Goal: Task Accomplishment & Management: Manage account settings

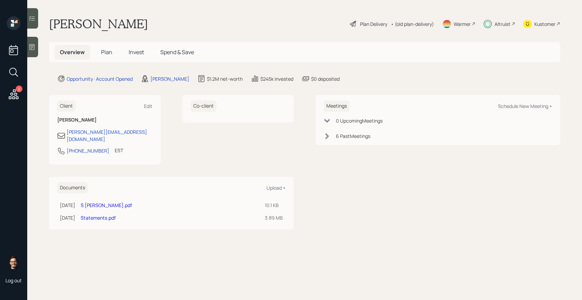
click at [139, 56] on span "Invest" at bounding box center [136, 51] width 15 height 7
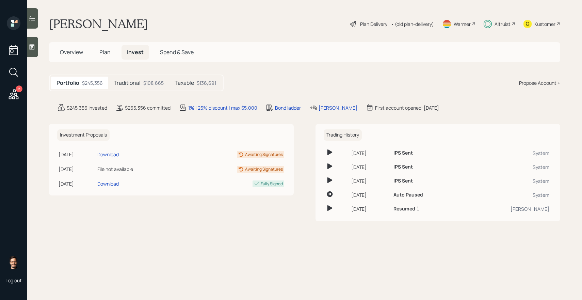
click at [186, 83] on h5 "Taxable" at bounding box center [184, 83] width 19 height 6
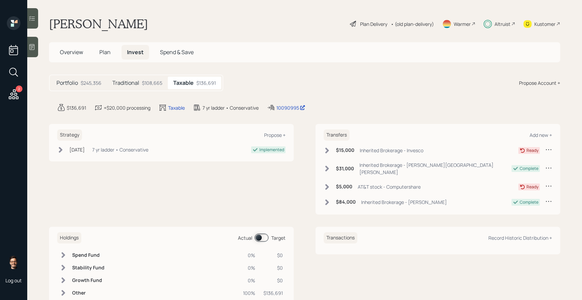
scroll to position [15, 0]
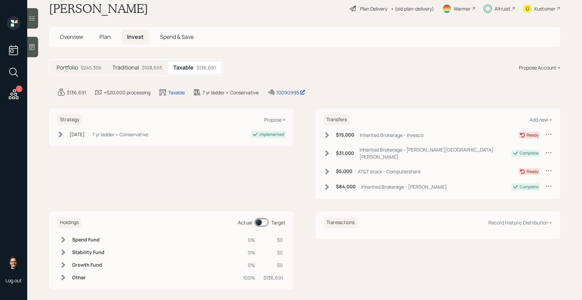
click at [29, 26] on div at bounding box center [32, 18] width 11 height 20
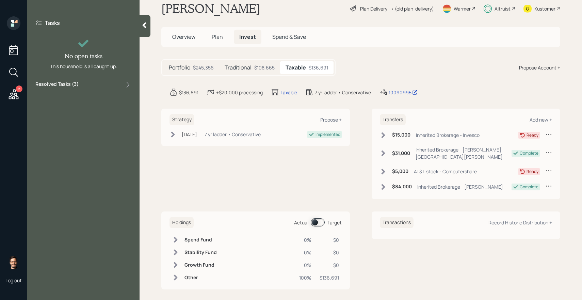
click at [76, 86] on label "Resolved Tasks ( 3 )" at bounding box center [56, 85] width 43 height 8
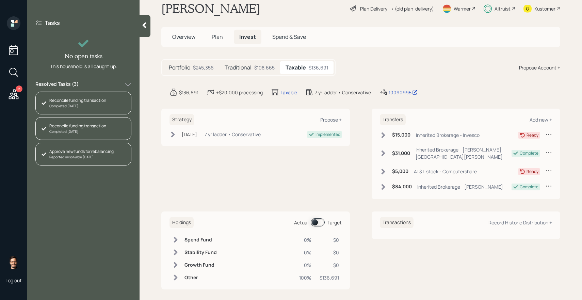
click at [92, 158] on div "Reported unsolvable Today" at bounding box center [81, 157] width 64 height 5
click at [117, 140] on div "Reconcile funding transaction Completed Jul 30, 2025" at bounding box center [83, 128] width 96 height 23
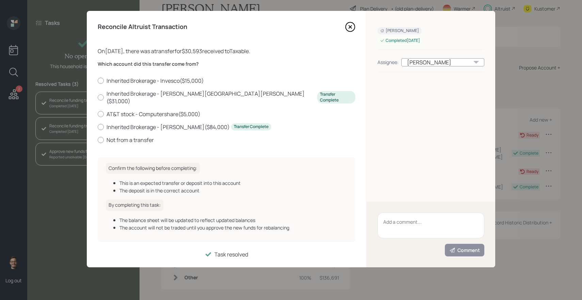
click at [110, 163] on h6 "Confirm the following before completing:" at bounding box center [153, 168] width 94 height 11
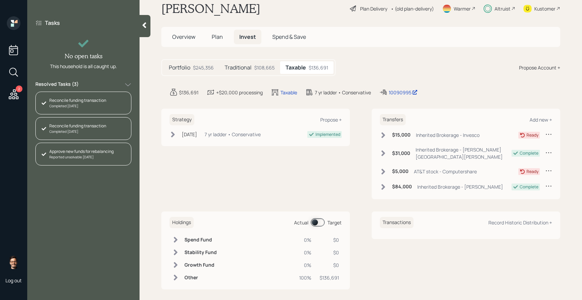
click at [79, 154] on div "Approve new funds for rebalancing" at bounding box center [81, 152] width 64 height 6
drag, startPoint x: 429, startPoint y: 91, endPoint x: 383, endPoint y: 92, distance: 46.0
click at [383, 92] on div "$136,691 +$20,000 processing Taxable 7 yr ladder • Conservative 10090995 edit" at bounding box center [365, 92] width 391 height 8
copy div "10090995"
click at [419, 60] on div "Portfolio $245,356 Traditional $108,665 Taxable $136,691 Propose Account +" at bounding box center [360, 67] width 399 height 17
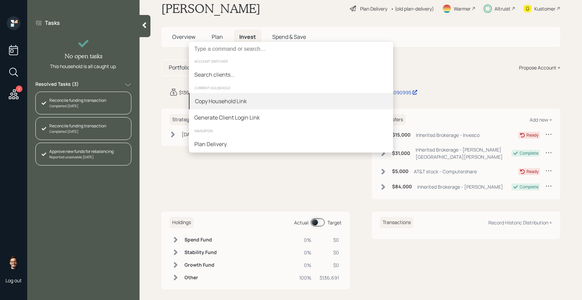
click at [266, 103] on div "Copy Household Link" at bounding box center [291, 101] width 204 height 16
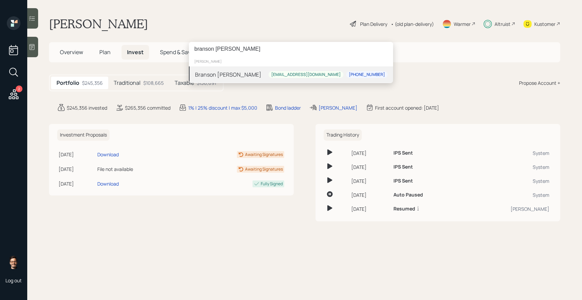
type input "branson [PERSON_NAME]"
click at [238, 72] on div "Branson [PERSON_NAME] [EMAIL_ADDRESS][DOMAIN_NAME] [PHONE_NUMBER]" at bounding box center [291, 74] width 204 height 16
